Goal: Information Seeking & Learning: Learn about a topic

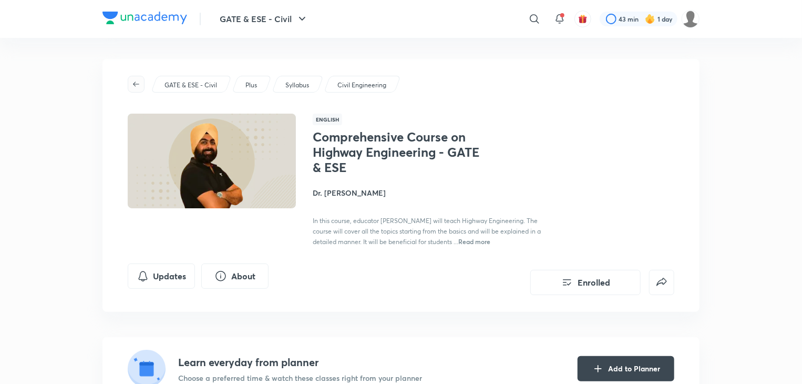
click at [136, 82] on icon "button" at bounding box center [136, 84] width 8 height 8
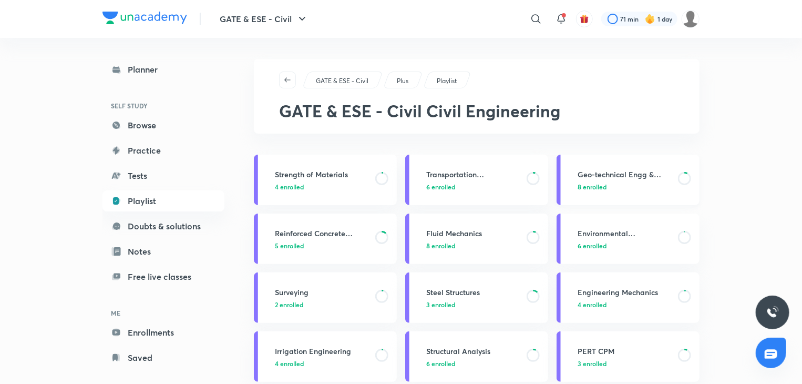
click at [610, 175] on h3 "Geo-technical Engg & Found. Engg" at bounding box center [625, 174] width 94 height 11
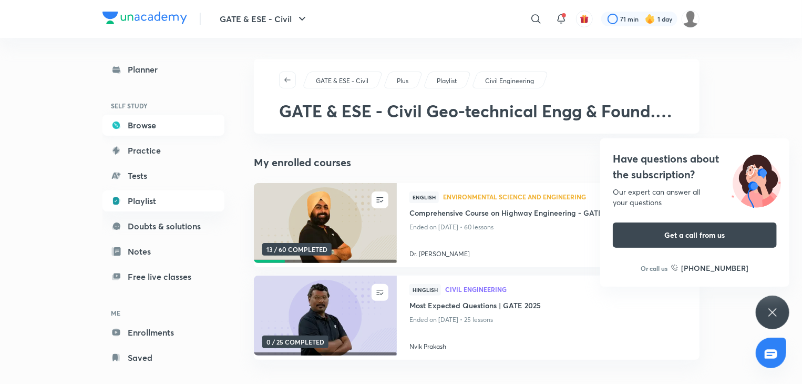
click at [164, 126] on link "Browse" at bounding box center [163, 125] width 122 height 21
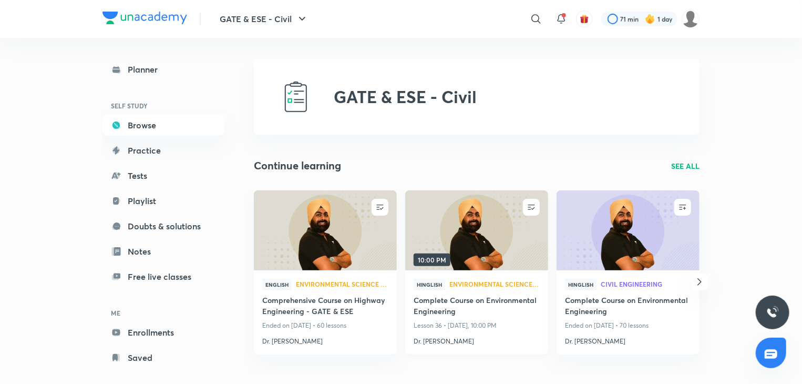
click at [489, 293] on div "Hinglish Environmental Science and Engineering" at bounding box center [477, 287] width 126 height 16
click at [477, 302] on h4 "Complete Course on Environmental Engineering" at bounding box center [477, 306] width 126 height 24
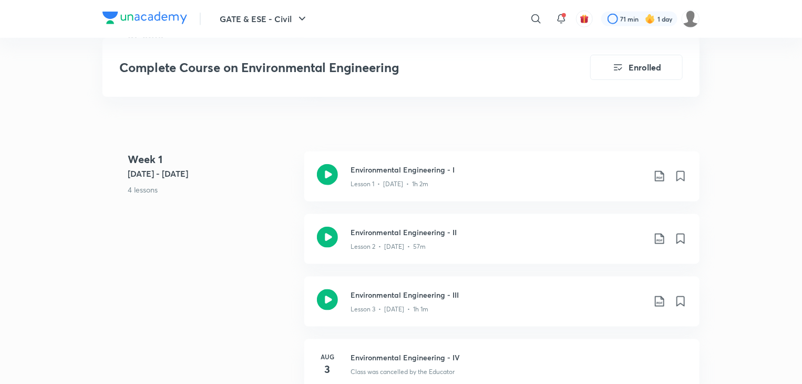
scroll to position [514, 0]
click at [420, 178] on p "Lesson 1 • [DATE] • 1h 2m" at bounding box center [390, 182] width 78 height 9
